Goal: Find specific page/section: Find specific page/section

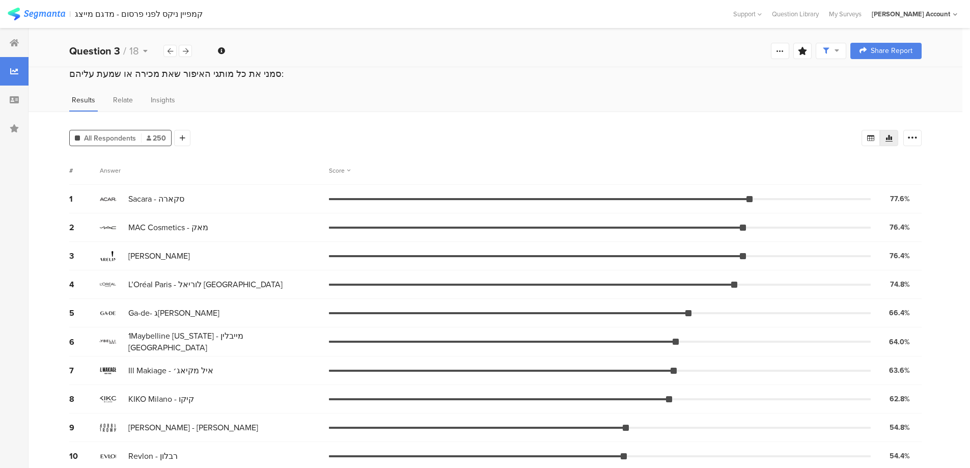
scroll to position [238, 0]
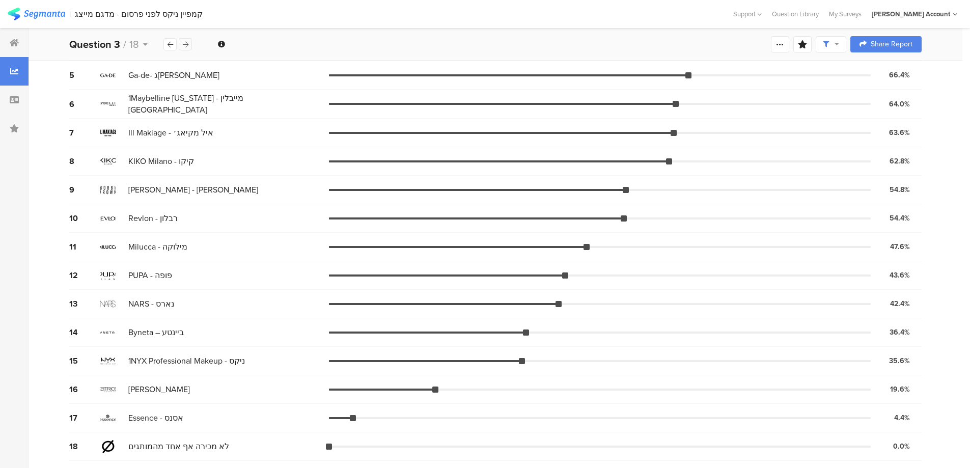
click at [190, 47] on div at bounding box center [185, 44] width 13 height 12
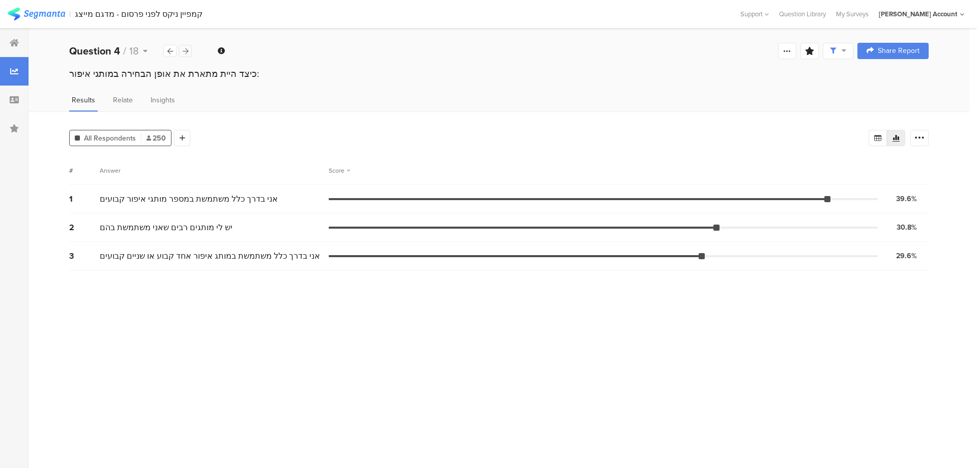
click at [190, 47] on div at bounding box center [185, 51] width 13 height 12
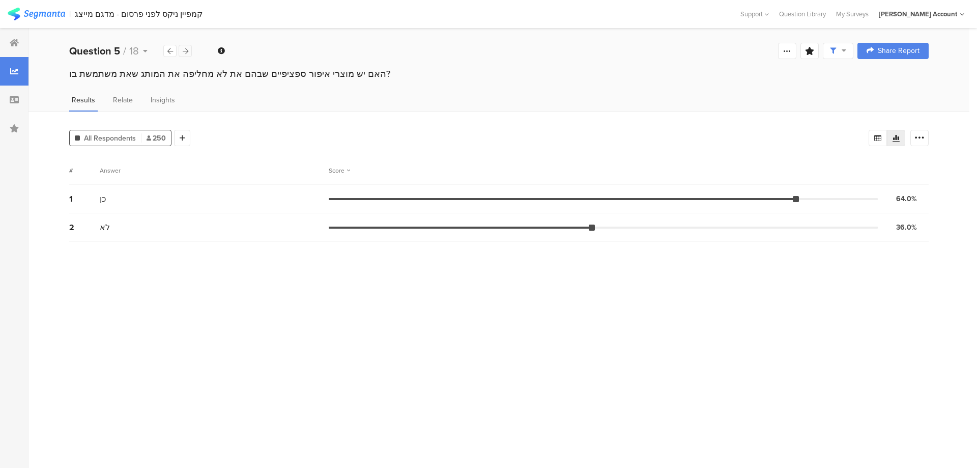
click at [190, 47] on div at bounding box center [185, 51] width 13 height 12
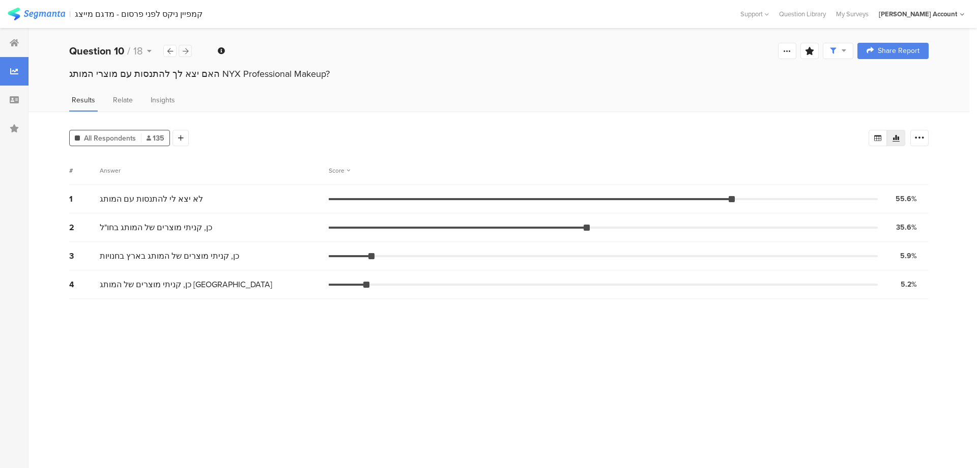
click at [190, 47] on div at bounding box center [185, 51] width 13 height 12
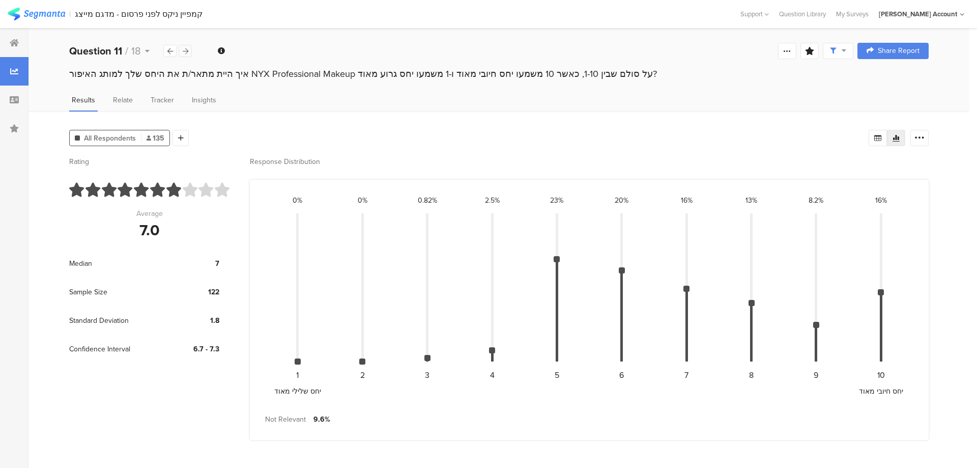
click at [190, 47] on div at bounding box center [185, 51] width 13 height 12
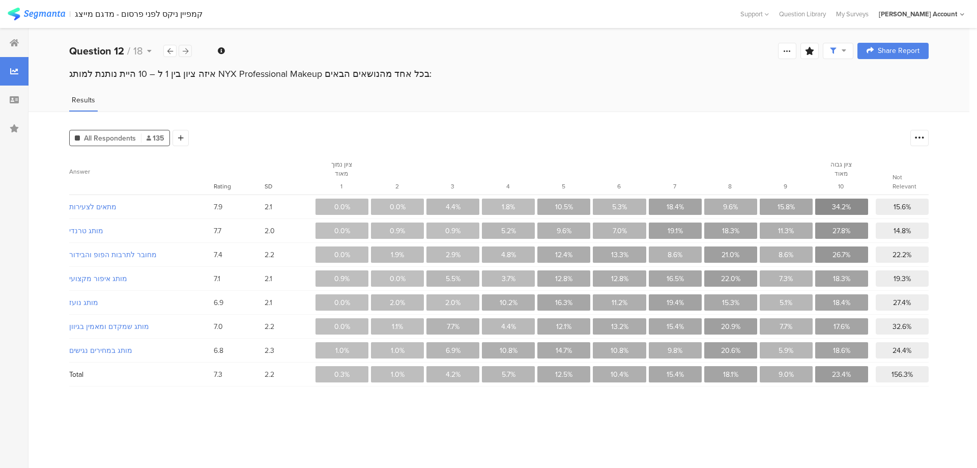
click at [190, 47] on div at bounding box center [185, 51] width 13 height 12
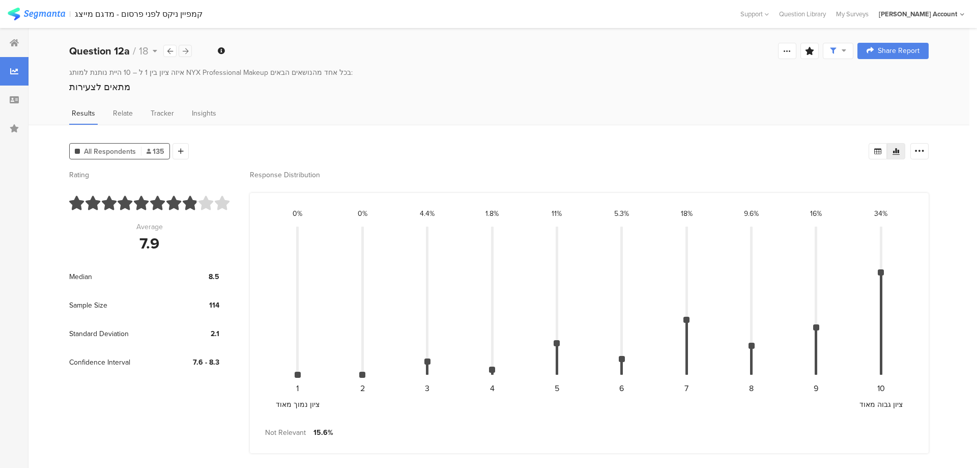
click at [190, 47] on div at bounding box center [185, 51] width 13 height 12
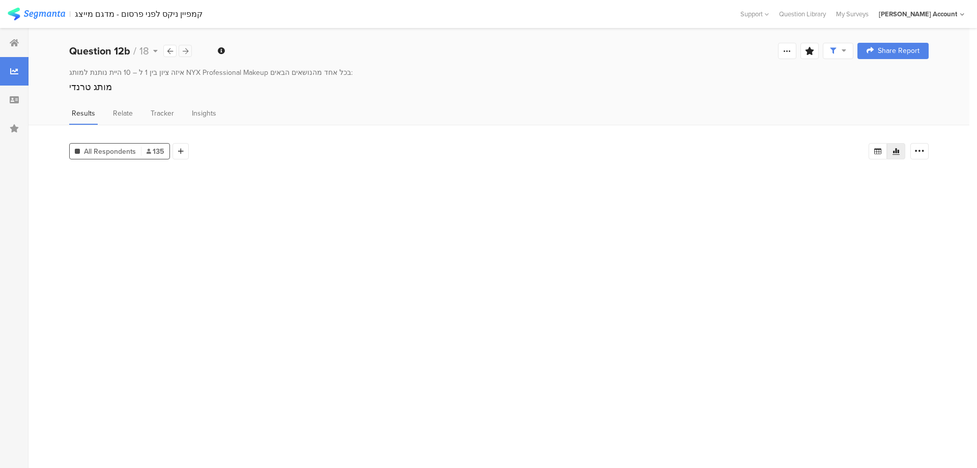
click at [190, 47] on div at bounding box center [185, 51] width 13 height 12
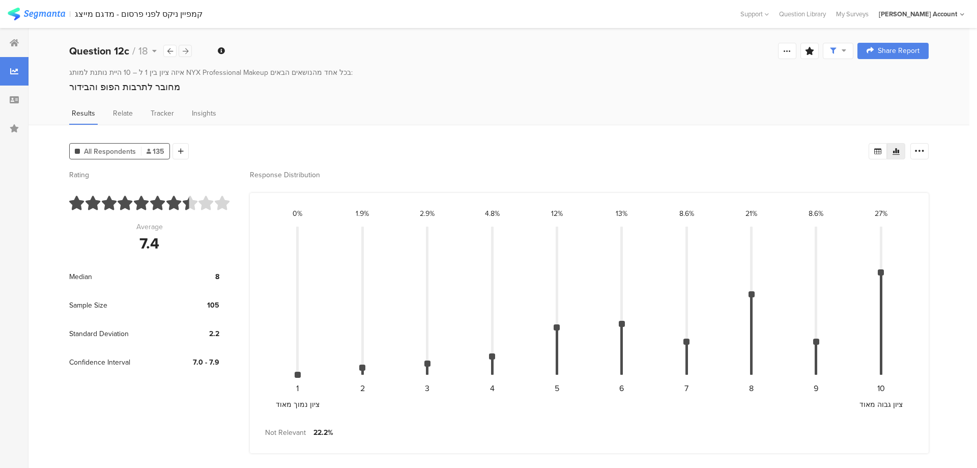
click at [190, 47] on div at bounding box center [185, 51] width 13 height 12
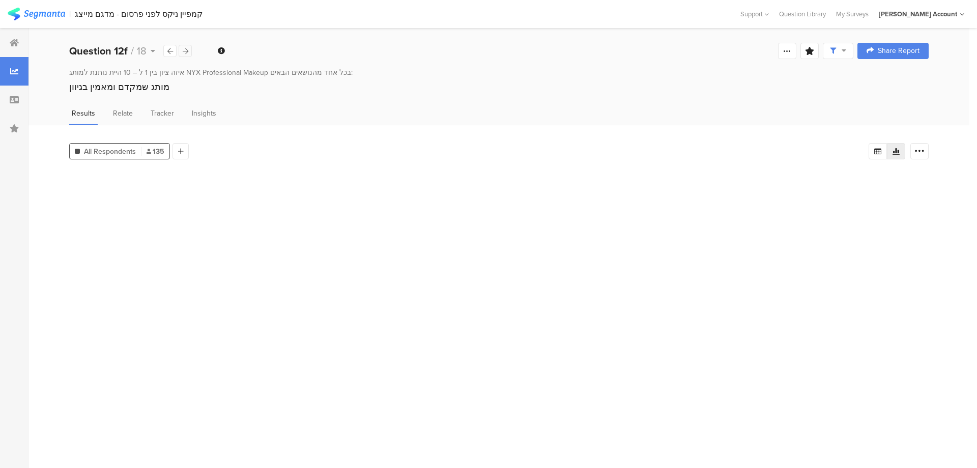
click at [190, 47] on div at bounding box center [185, 51] width 13 height 12
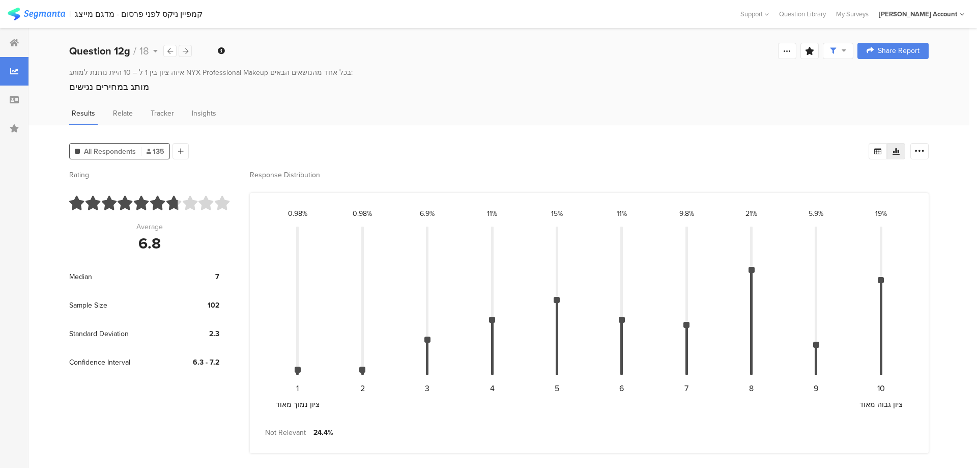
click at [190, 47] on div at bounding box center [185, 51] width 13 height 12
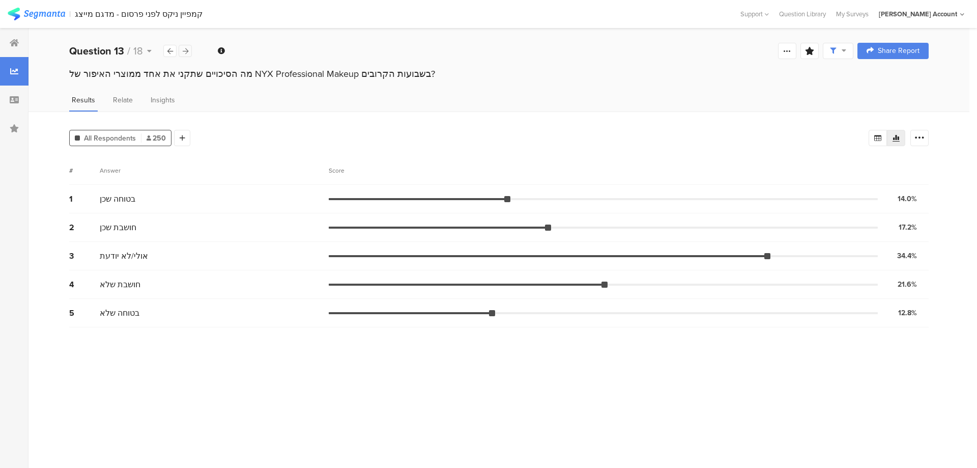
click at [190, 47] on div at bounding box center [185, 51] width 13 height 12
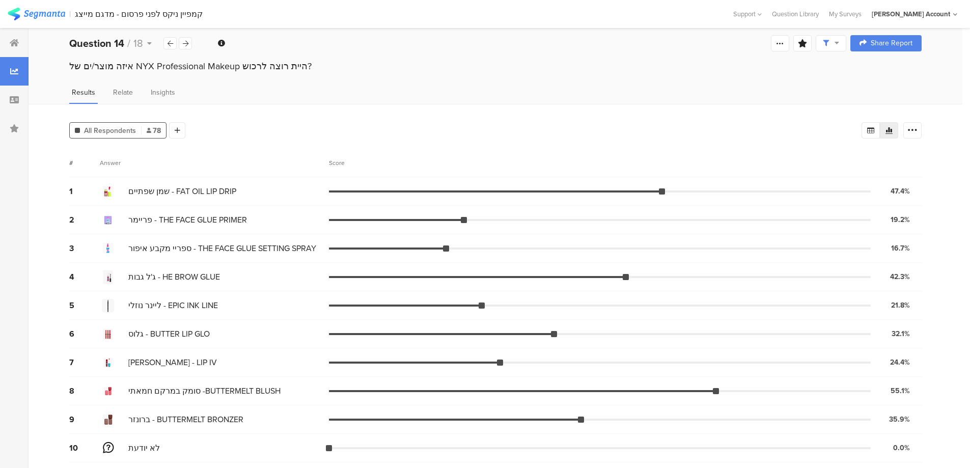
scroll to position [10, 0]
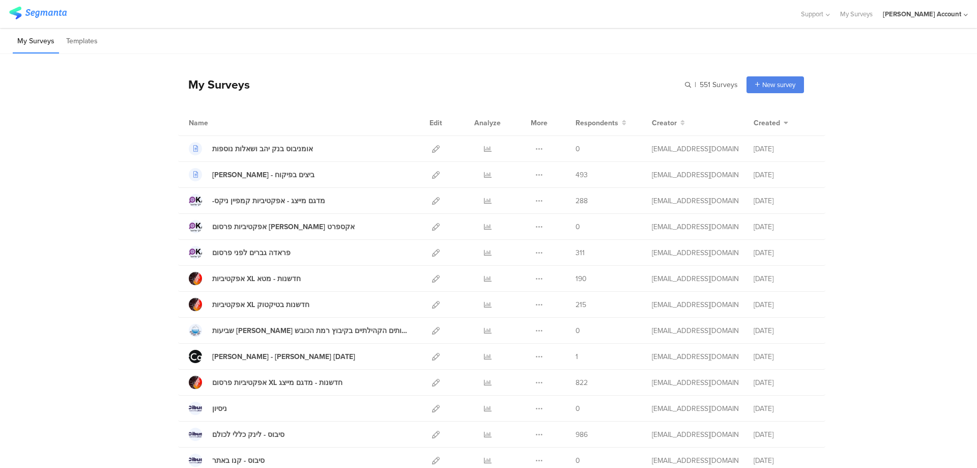
scroll to position [475, 0]
